Goal: Find specific page/section: Find specific page/section

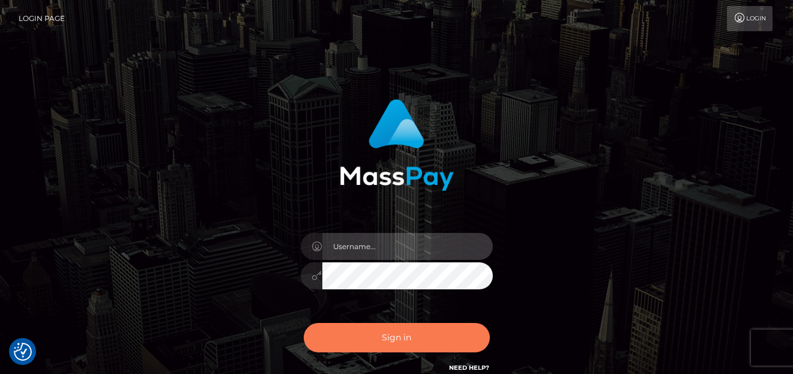
type input "[PERSON_NAME]"
click at [384, 327] on button "Sign in" at bounding box center [397, 337] width 186 height 29
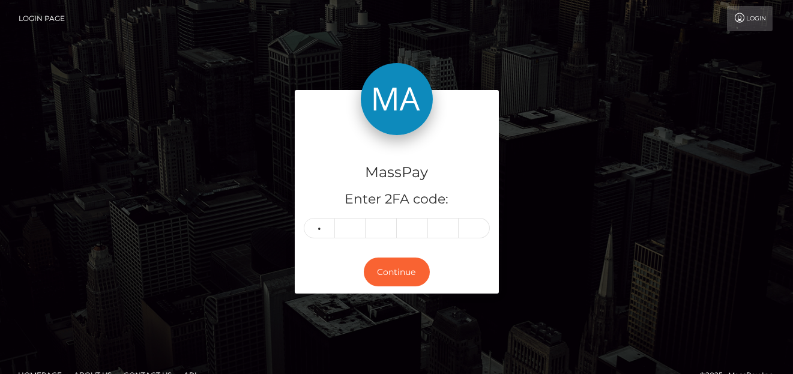
type input "4"
type input "2"
type input "1"
type input "7"
type input "6"
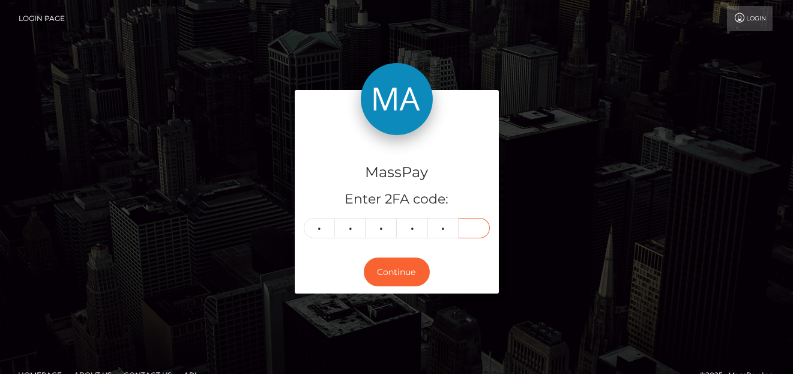
type input "0"
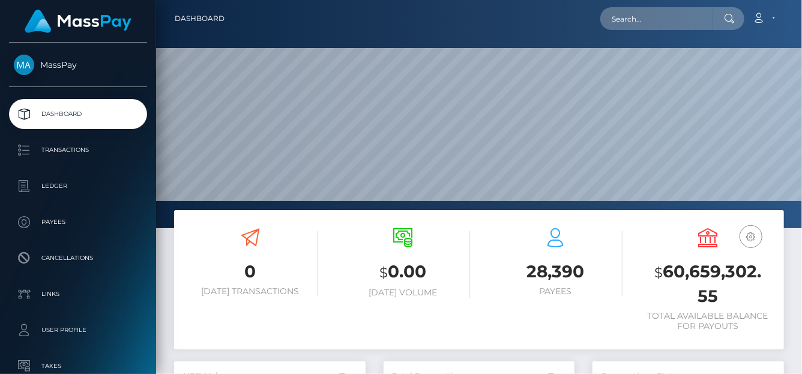
scroll to position [213, 192]
click at [649, 19] on input "text" at bounding box center [657, 18] width 113 height 23
paste input "blessingokerefe@gmail.com"
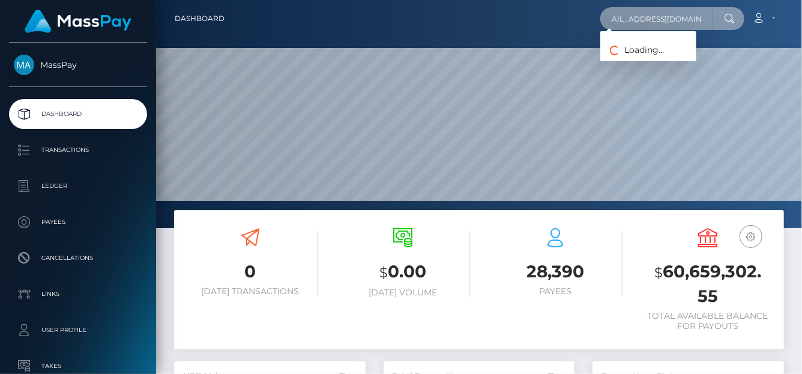
type input "blessingokerefe@gmail.com"
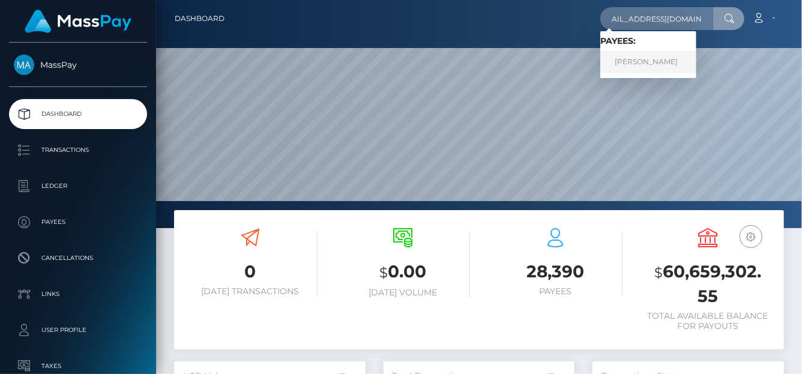
scroll to position [0, 0]
click at [638, 61] on link "David Taiwo Banwo" at bounding box center [649, 62] width 96 height 22
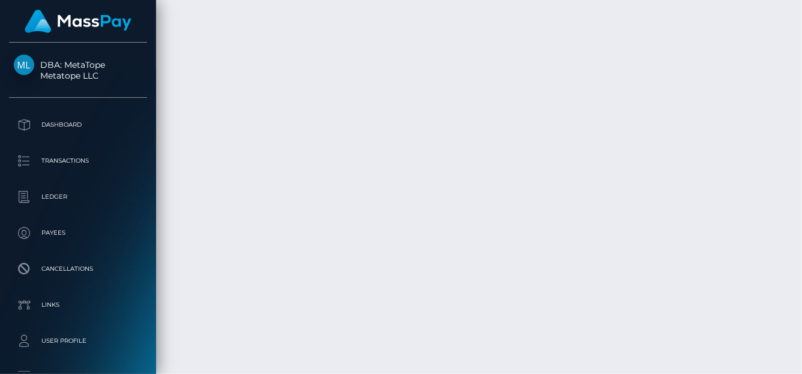
scroll to position [7515, 0]
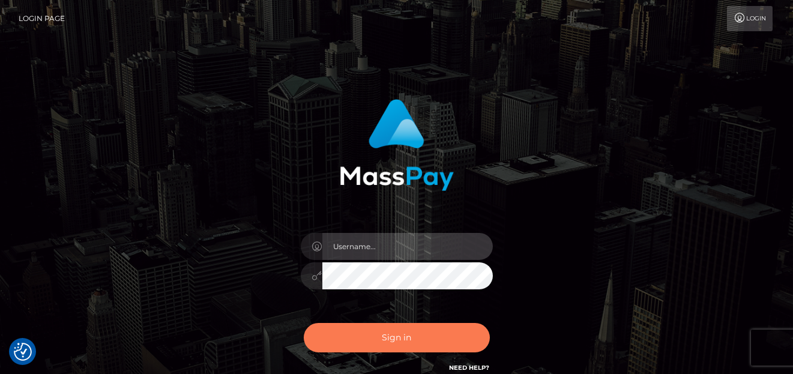
type input "[PERSON_NAME]"
click at [375, 329] on button "Sign in" at bounding box center [397, 337] width 186 height 29
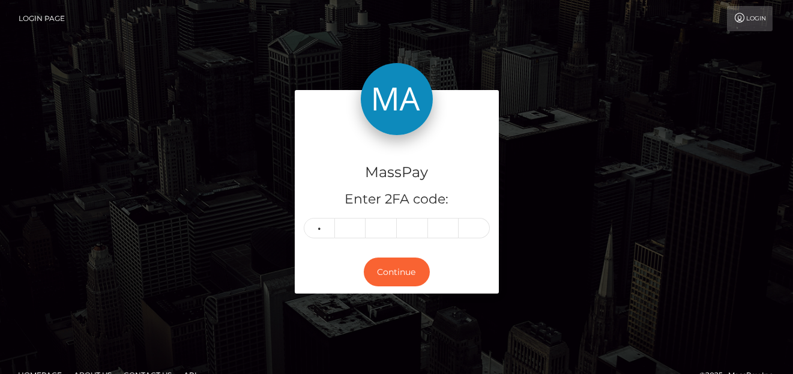
type input "8"
type input "5"
type input "4"
type input "8"
type input "9"
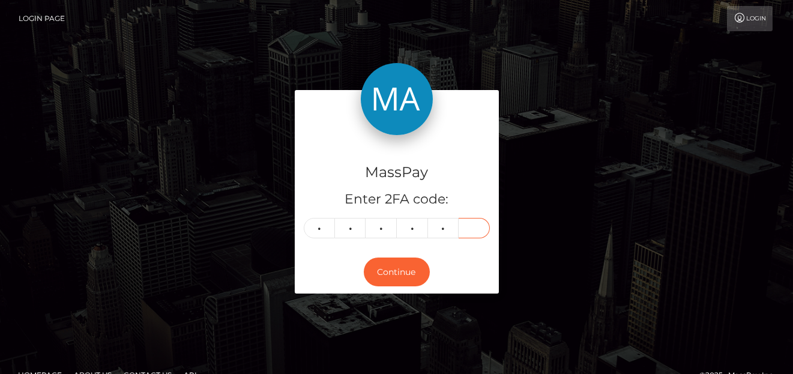
type input "2"
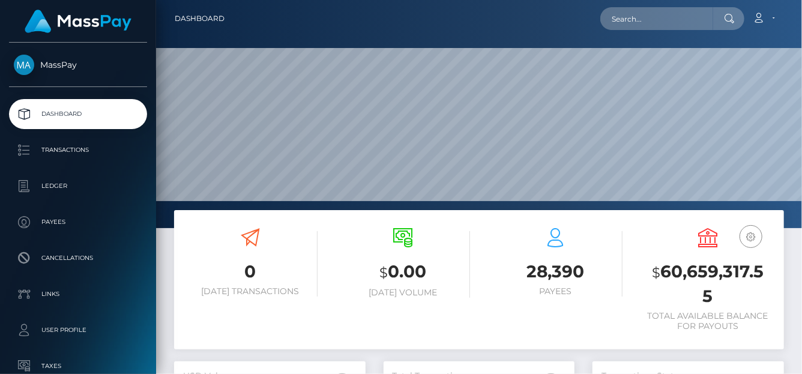
scroll to position [213, 192]
click at [628, 19] on input "text" at bounding box center [657, 18] width 113 height 23
paste input "charmedmollytha@gmail.com"
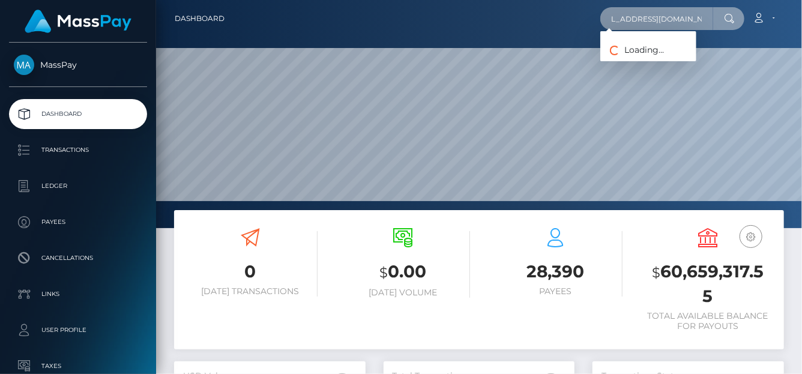
type input "charmedmollytha@gmail.com"
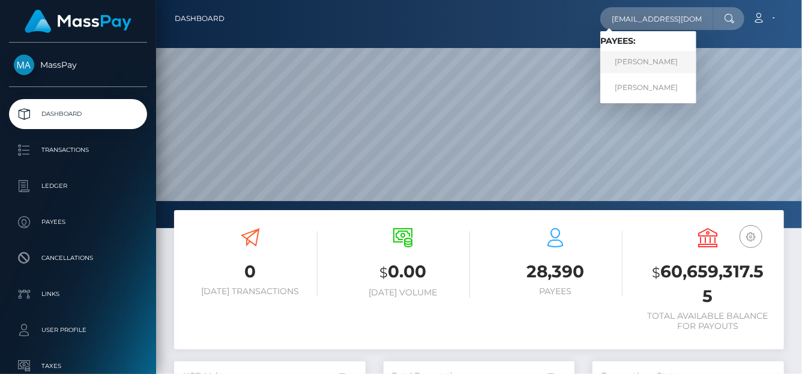
click at [654, 69] on link "Lara Bolzi" at bounding box center [649, 62] width 96 height 22
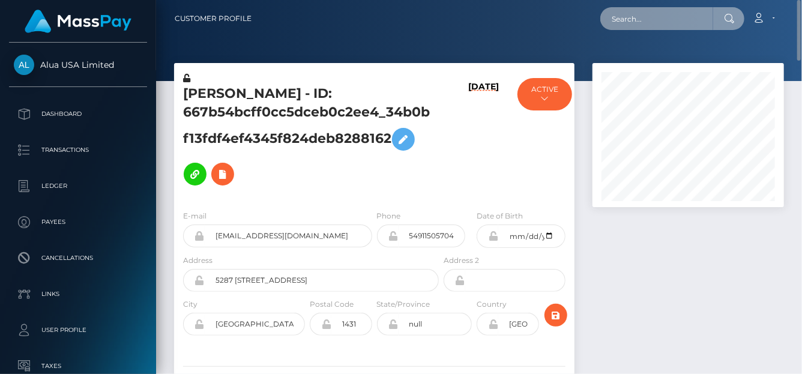
click at [629, 20] on input "text" at bounding box center [657, 18] width 113 height 23
paste input "[EMAIL_ADDRESS][DOMAIN_NAME]"
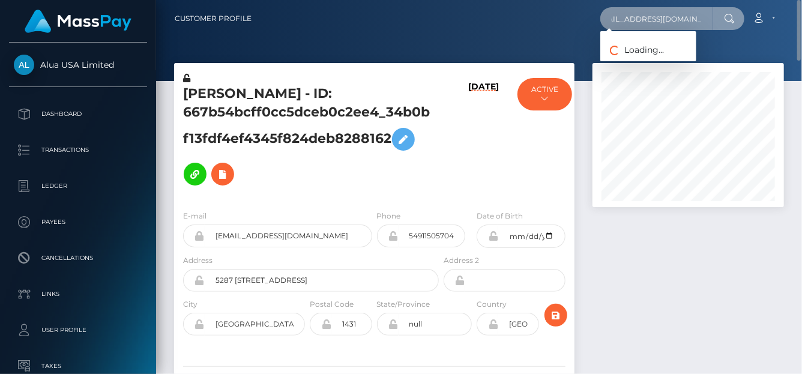
type input "jfmodelmanager@gmail.com"
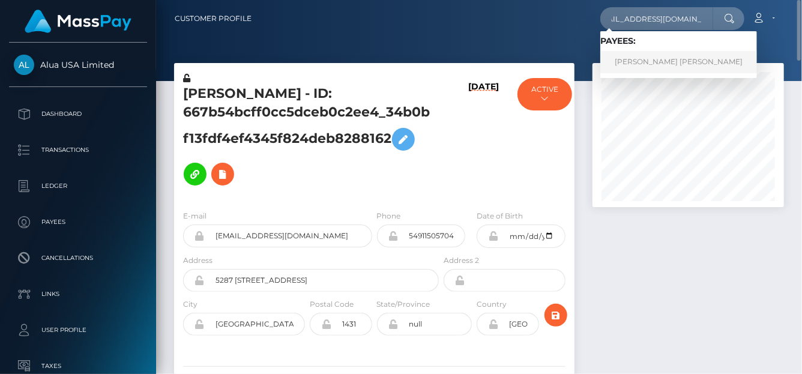
scroll to position [0, 0]
click at [643, 59] on link "luis felipe munoz gongora" at bounding box center [679, 62] width 157 height 22
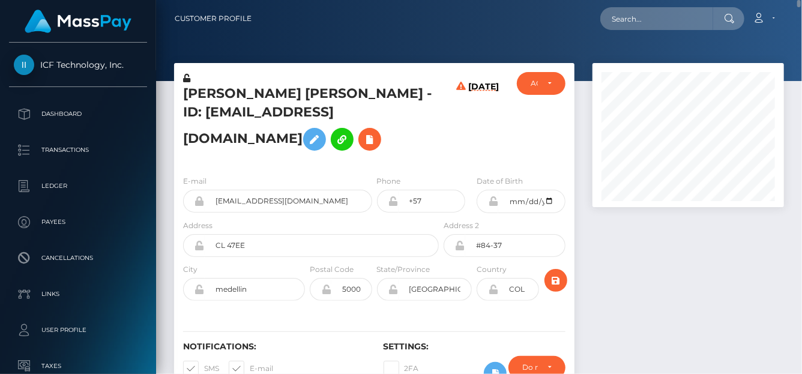
drag, startPoint x: 656, startPoint y: 7, endPoint x: 647, endPoint y: 23, distance: 18.5
click at [656, 8] on div "Loading... Loading... Account Edit Profile Logout" at bounding box center [522, 18] width 522 height 25
click at [647, 23] on input "text" at bounding box center [657, 18] width 113 height 23
click at [628, 23] on input "text" at bounding box center [657, 18] width 113 height 23
paste input "hnlsPJpvfVcCGbsQKTv7FWS0Ck12"
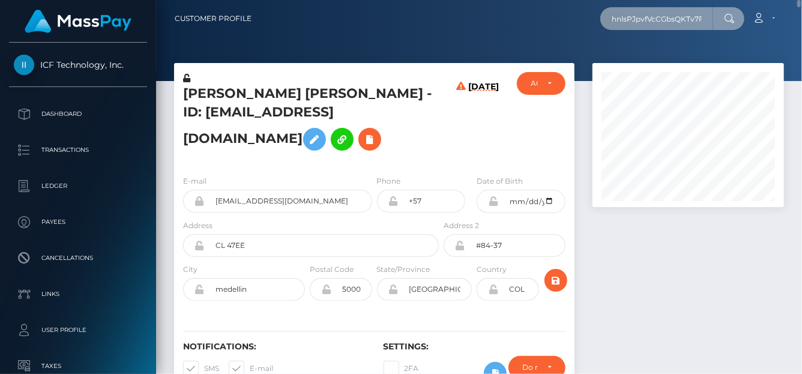
scroll to position [0, 35]
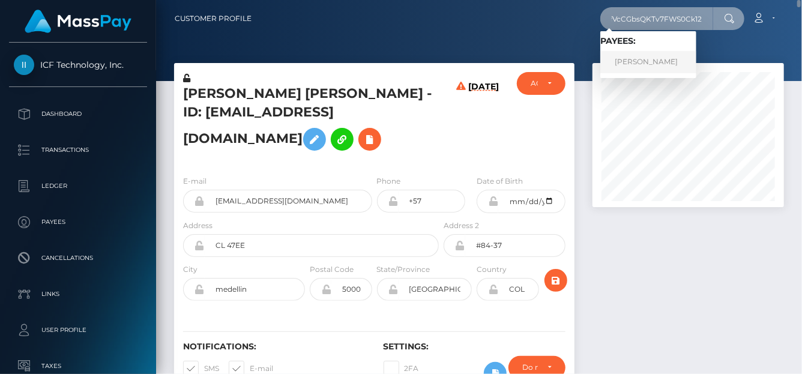
type input "hnlsPJpvfVcCGbsQKTv7FWS0Ck12"
click at [686, 61] on link "SHELBIE NICOLE DIMOND" at bounding box center [649, 62] width 96 height 22
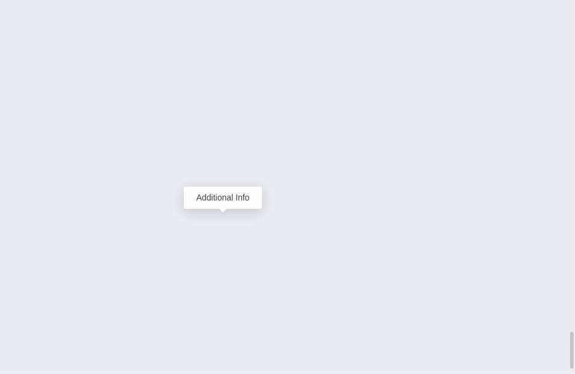
scroll to position [144, 167]
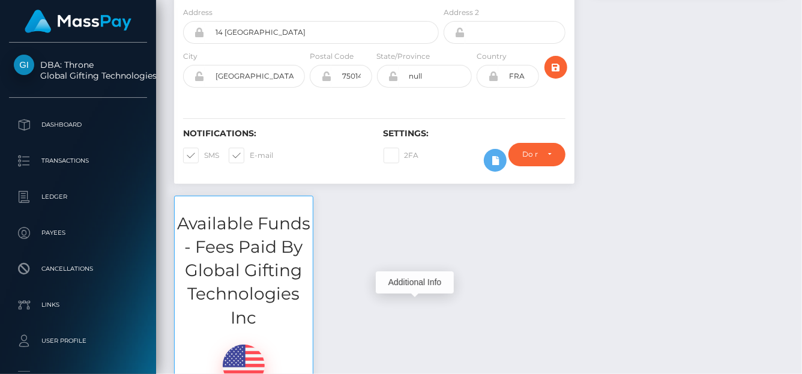
scroll to position [0, 0]
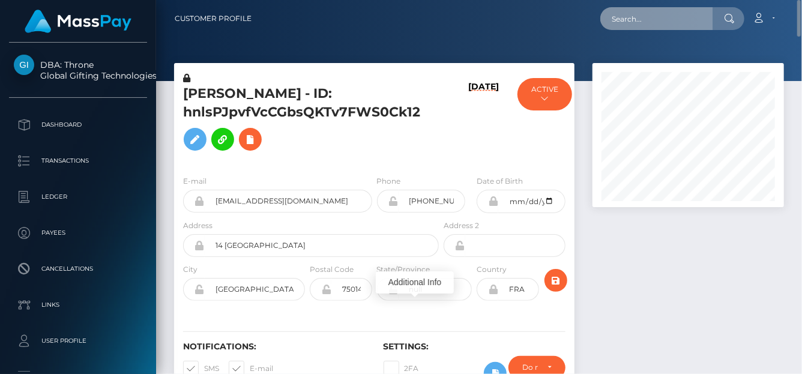
click at [658, 22] on input "text" at bounding box center [657, 18] width 113 height 23
paste input "ashleycloke@gmail.com"
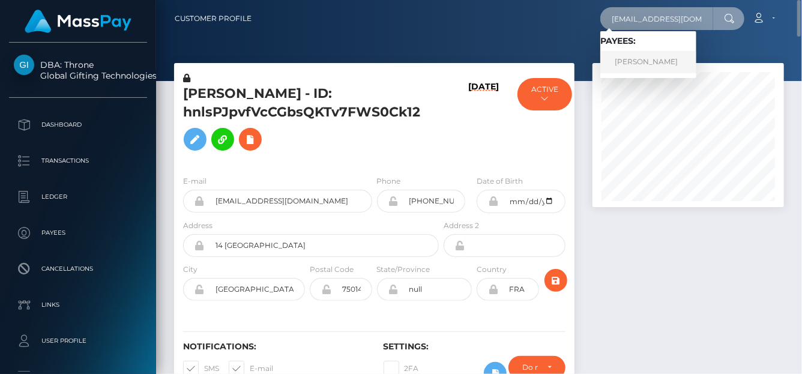
type input "ashleycloke@gmail.com"
click at [637, 64] on link "Ashley Cloke" at bounding box center [649, 62] width 96 height 22
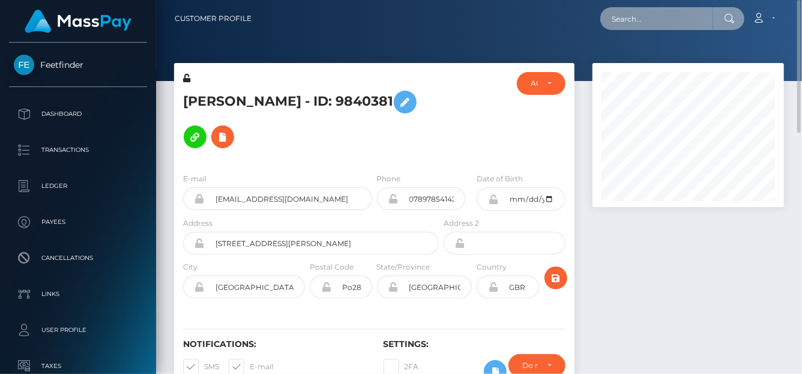
click at [625, 15] on input "text" at bounding box center [657, 18] width 113 height 23
paste input "[EMAIL_ADDRESS][DOMAIN_NAME]"
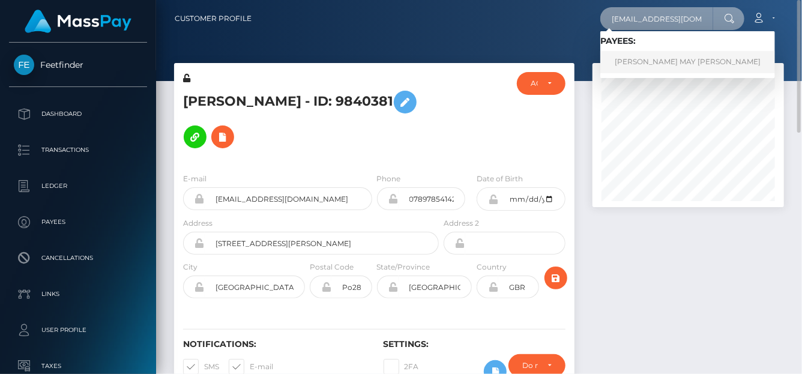
type input "[EMAIL_ADDRESS][DOMAIN_NAME]"
click at [634, 65] on link "NATALIE MAY CARMICHAEL" at bounding box center [688, 62] width 175 height 22
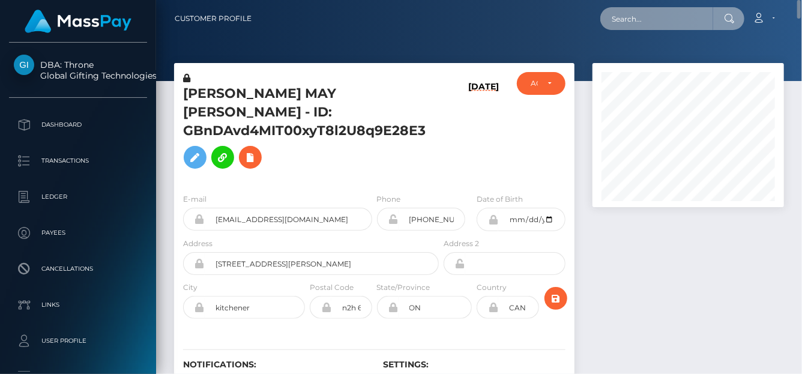
click at [634, 16] on input "text" at bounding box center [657, 18] width 113 height 23
type input "v"
paste input "j_ajami@hotmail.com"
type input "j_ajami@hotmail.com"
drag, startPoint x: 613, startPoint y: 17, endPoint x: 755, endPoint y: 6, distance: 142.8
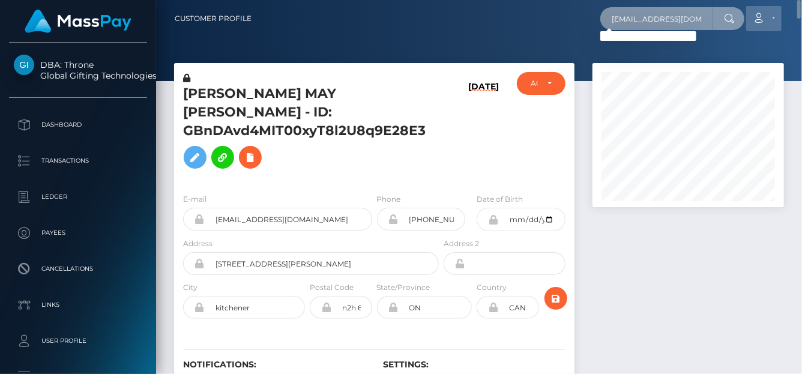
click at [755, 6] on div "j_ajami@hotmail.com Loading... Loading... Account Edit Profile Logout" at bounding box center [522, 18] width 522 height 25
paste input "j_ajami@hotmail.com"
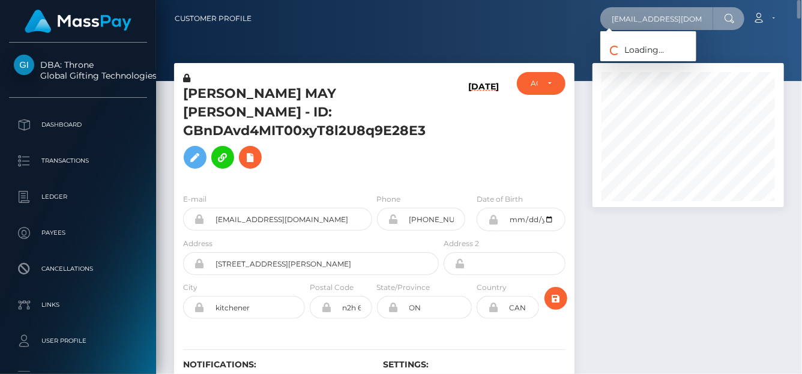
drag, startPoint x: 627, startPoint y: 24, endPoint x: 796, endPoint y: 24, distance: 168.8
click at [796, 24] on nav "Customer Profile j_ajami@hotmail.com Loading... Loading..." at bounding box center [479, 18] width 646 height 37
type input "j"
paste input "[EMAIL_ADDRESS][DOMAIN_NAME]"
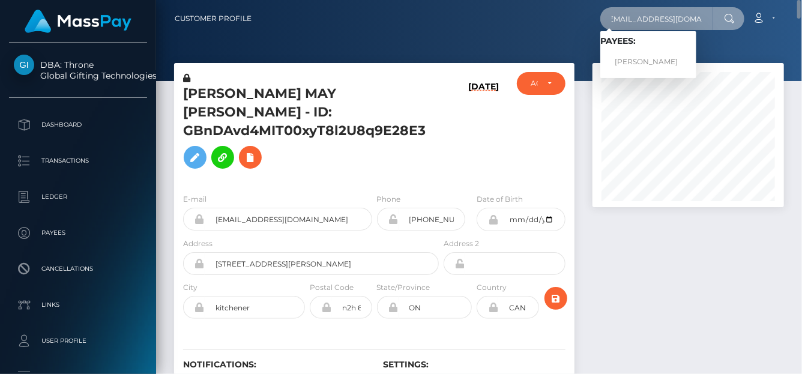
type input "[EMAIL_ADDRESS][DOMAIN_NAME]"
click at [631, 60] on link "Eva Simone" at bounding box center [649, 62] width 96 height 22
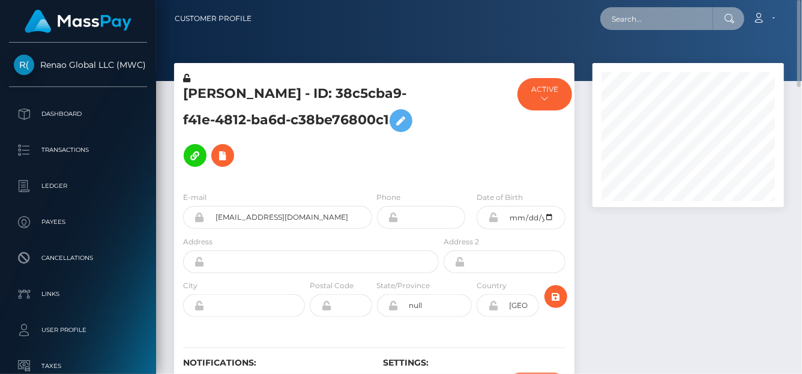
click at [631, 17] on input "text" at bounding box center [657, 18] width 113 height 23
paste input "[EMAIL_ADDRESS][DOMAIN_NAME]"
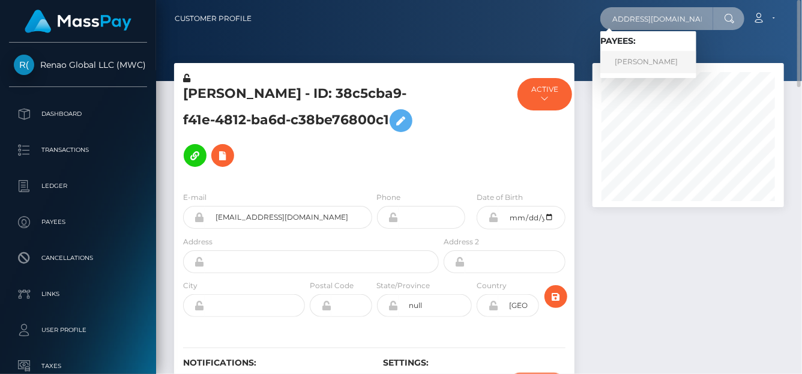
type input "[EMAIL_ADDRESS][DOMAIN_NAME]"
click at [642, 60] on link "[PERSON_NAME]" at bounding box center [649, 62] width 96 height 22
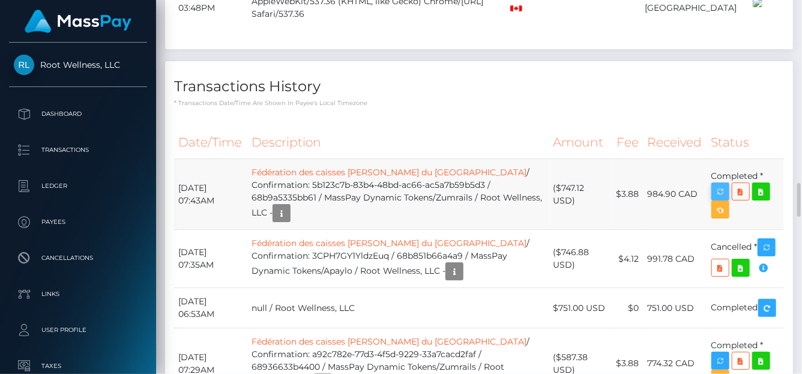
scroll to position [144, 192]
click at [719, 188] on icon "button" at bounding box center [720, 191] width 14 height 15
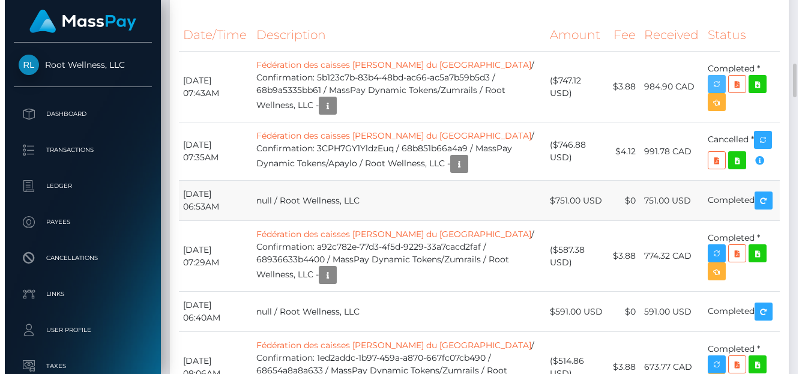
scroll to position [2045, 0]
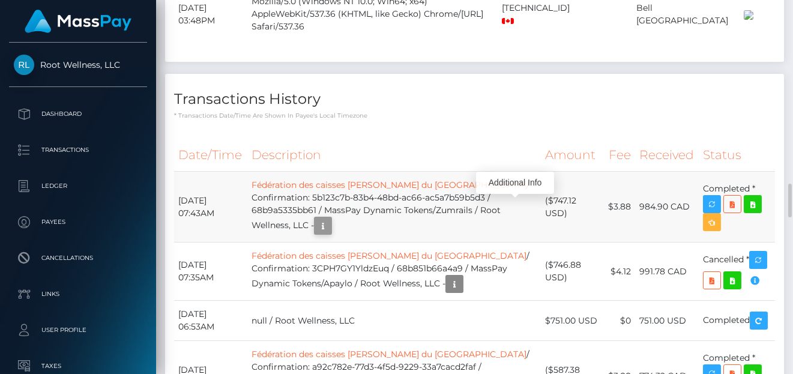
click at [330, 219] on icon "button" at bounding box center [323, 226] width 14 height 15
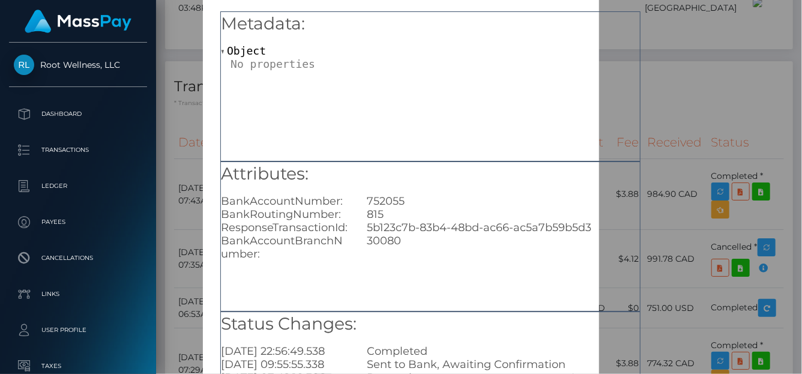
scroll to position [0, 0]
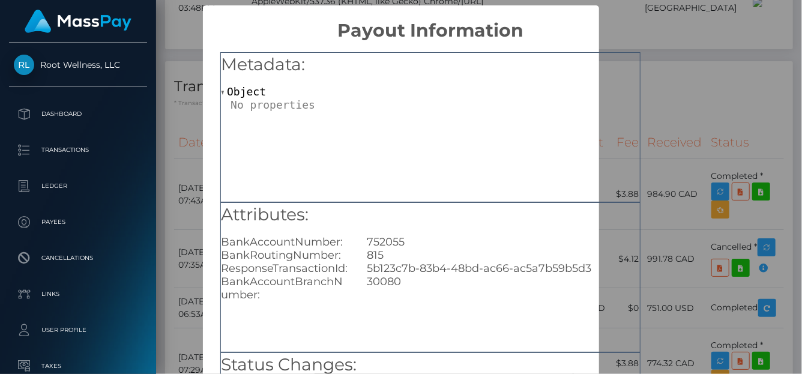
click at [753, 127] on div "× Payout Information Metadata: Object Attributes: BankAccountNumber: 752055 Ban…" at bounding box center [401, 187] width 802 height 374
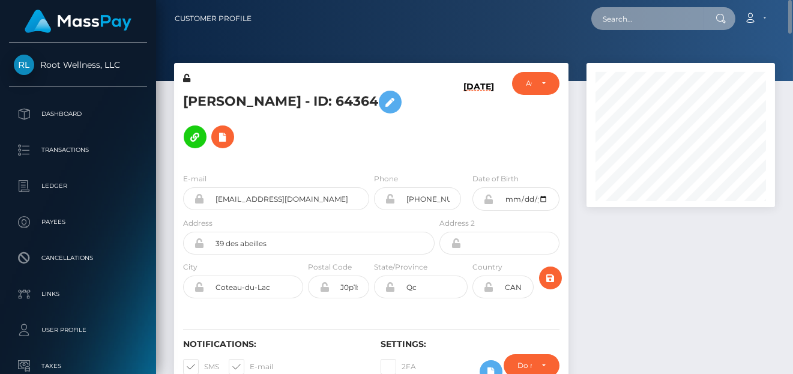
click at [631, 25] on input "text" at bounding box center [648, 18] width 113 height 23
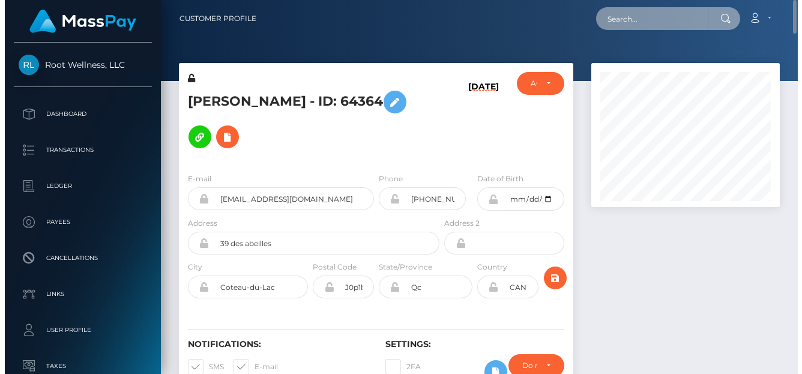
scroll to position [144, 192]
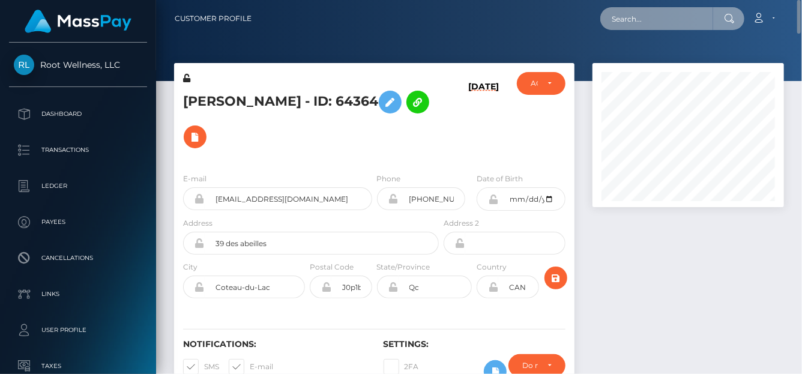
paste input "mattjoeb@gmail.com"
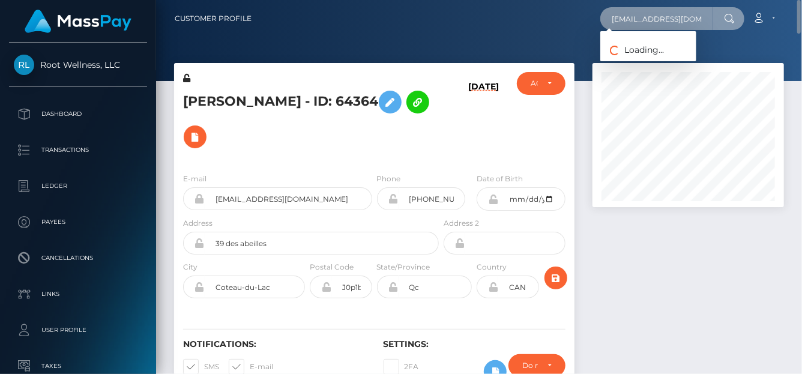
type input "mattjoeb@gmail.com"
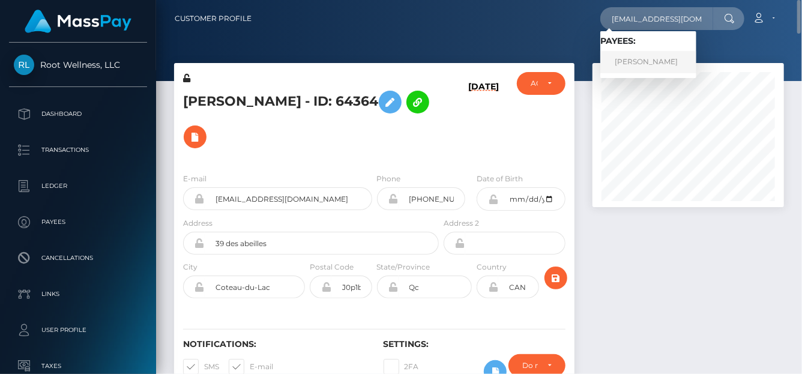
click at [630, 65] on link "MATTHEW MENSAH-BINEY" at bounding box center [649, 62] width 96 height 22
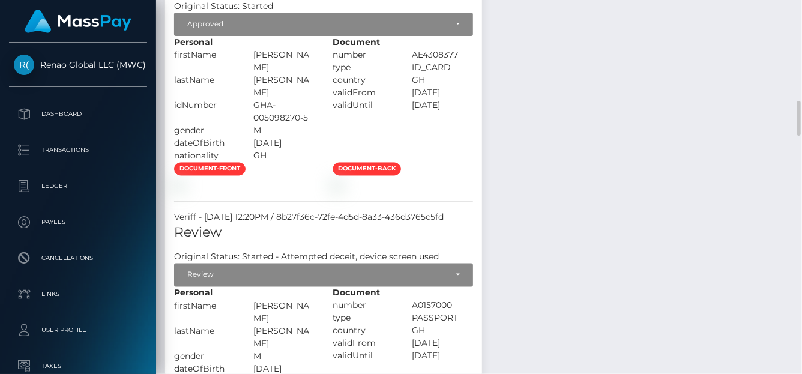
scroll to position [1444, 0]
